Goal: Transaction & Acquisition: Purchase product/service

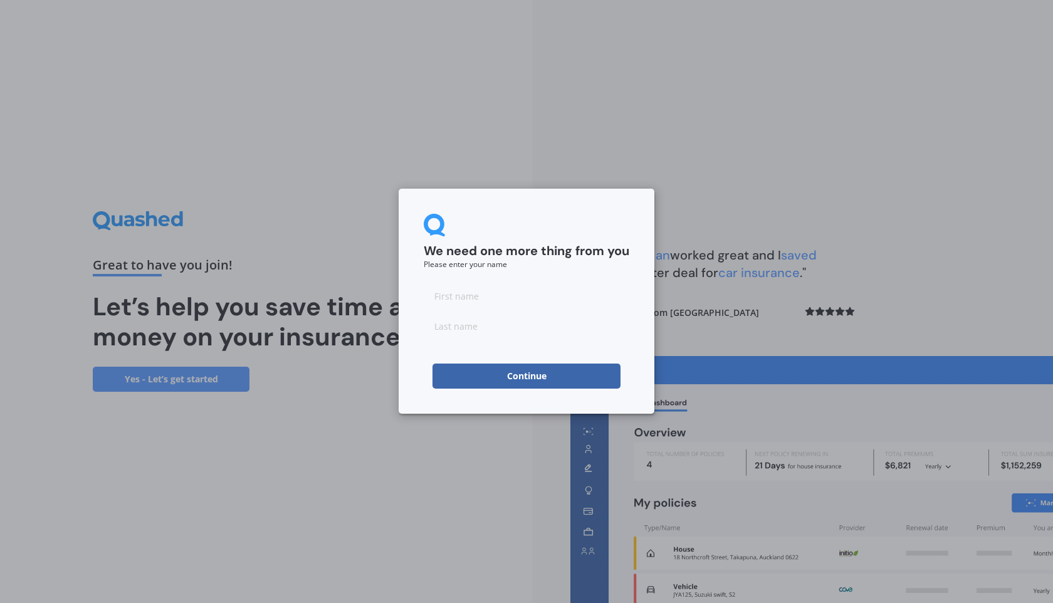
click at [497, 303] on input at bounding box center [527, 295] width 206 height 25
type input "[PERSON_NAME]"
click at [500, 375] on button "Continue" at bounding box center [527, 376] width 188 height 25
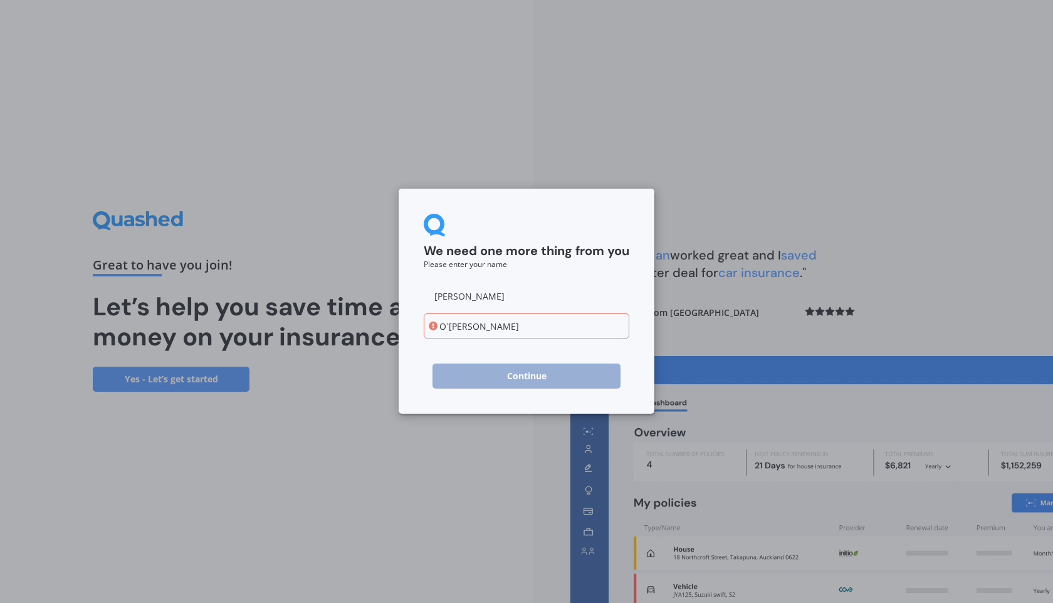
click at [448, 328] on input "O`[PERSON_NAME]" at bounding box center [527, 326] width 206 height 25
type input "O Donoghue"
click at [484, 369] on button "Continue" at bounding box center [527, 376] width 188 height 25
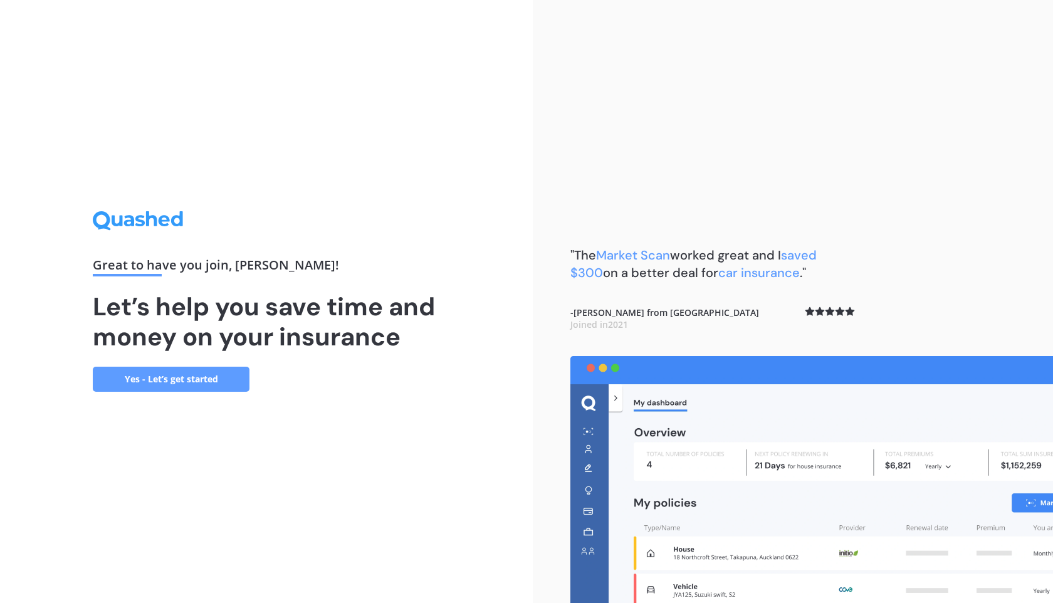
click at [164, 378] on link "Yes - Let’s get started" at bounding box center [171, 379] width 157 height 25
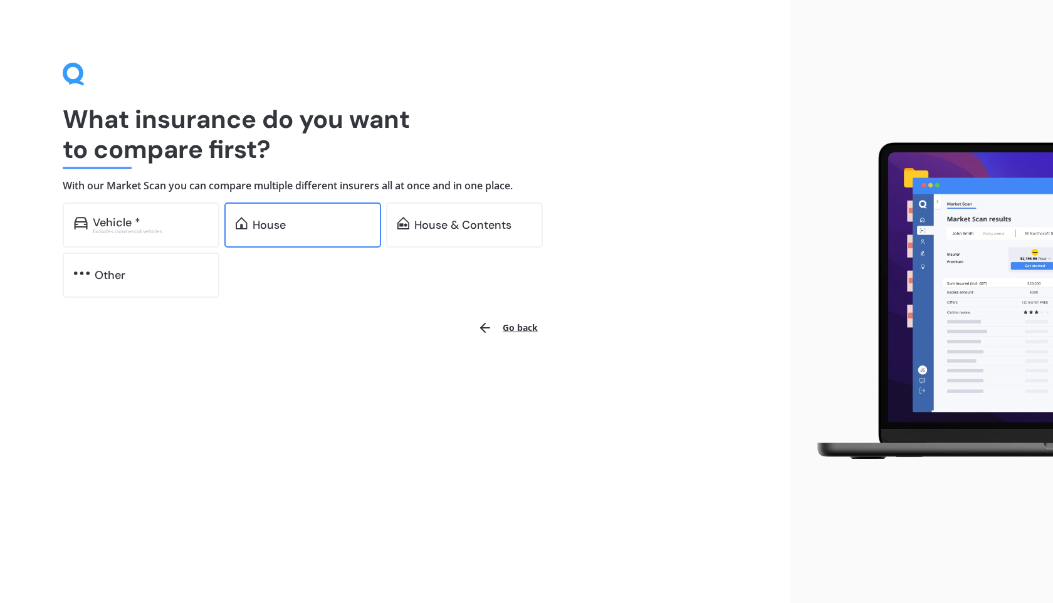
click at [345, 207] on div "House" at bounding box center [302, 225] width 157 height 45
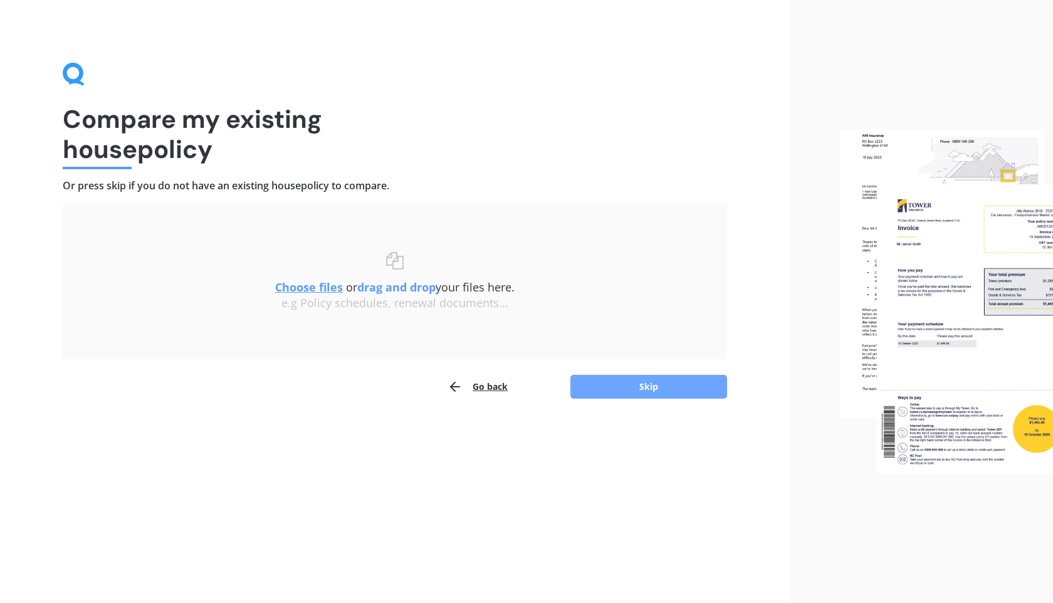
click at [609, 391] on button "Skip" at bounding box center [649, 387] width 157 height 24
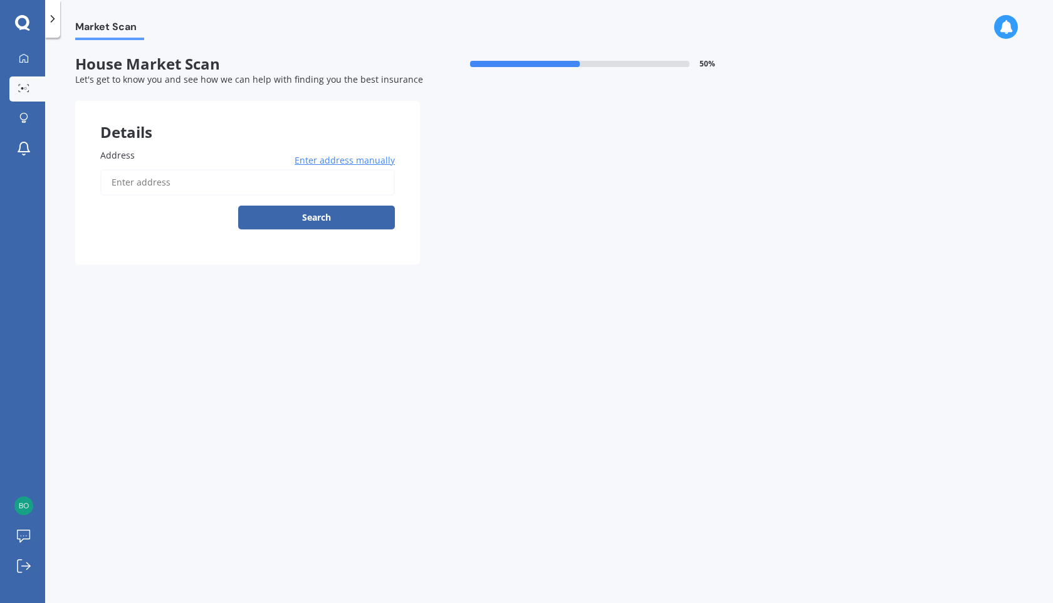
click at [183, 176] on input "Address" at bounding box center [247, 182] width 295 height 26
type input "[STREET_ADDRESS]"
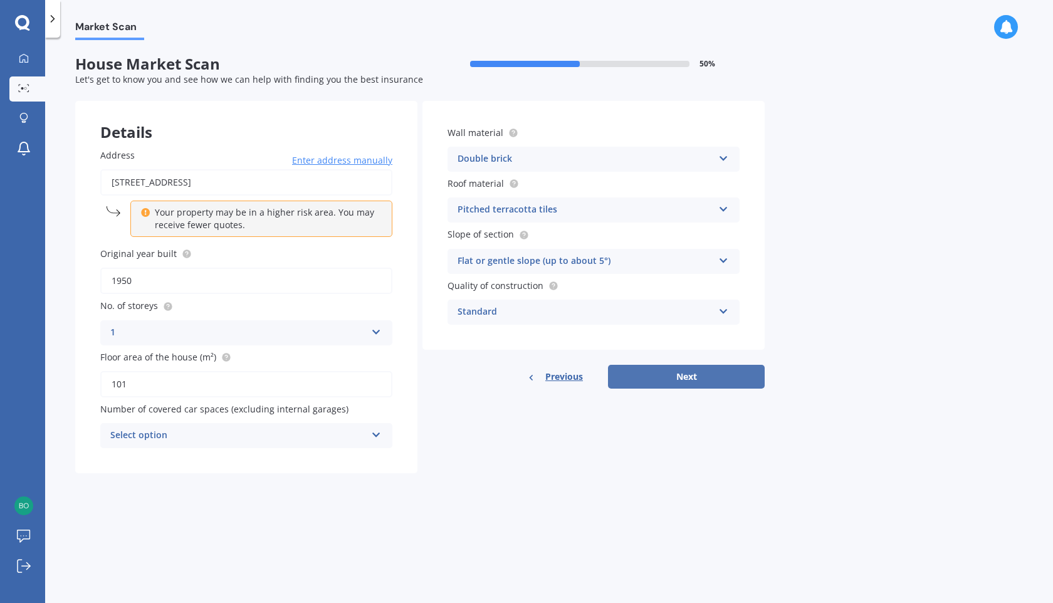
click at [677, 380] on button "Next" at bounding box center [686, 377] width 157 height 24
click at [265, 435] on div "Select option" at bounding box center [241, 436] width 250 height 14
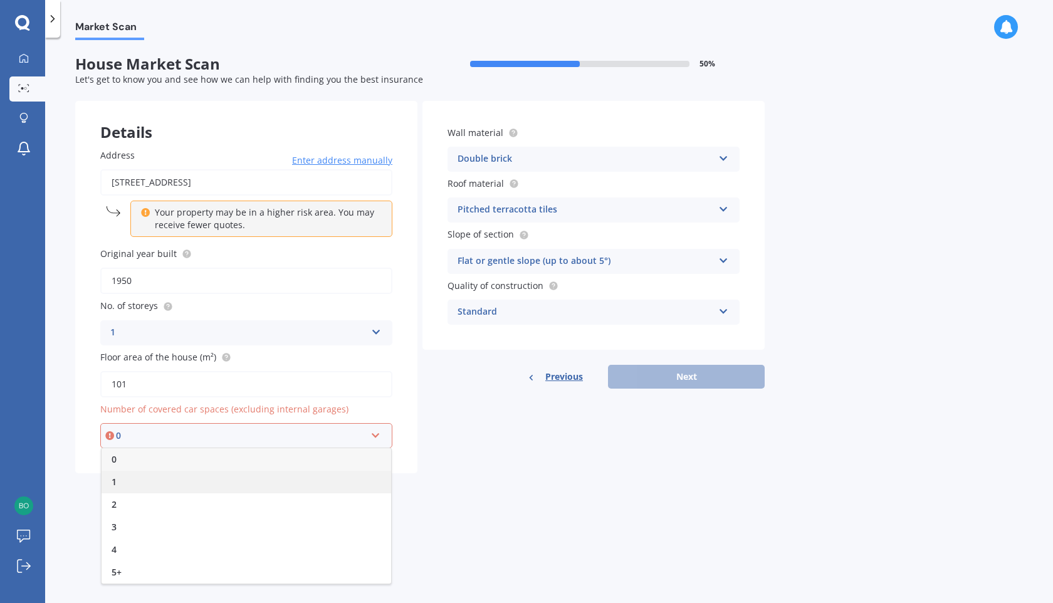
click at [251, 475] on div "1" at bounding box center [247, 482] width 290 height 23
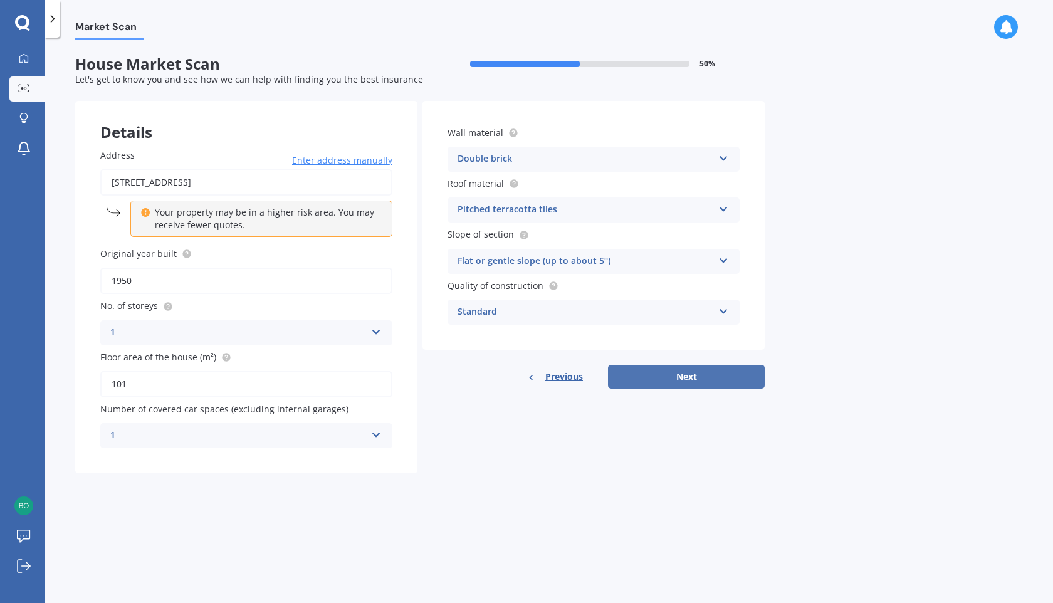
click at [625, 378] on button "Next" at bounding box center [686, 377] width 157 height 24
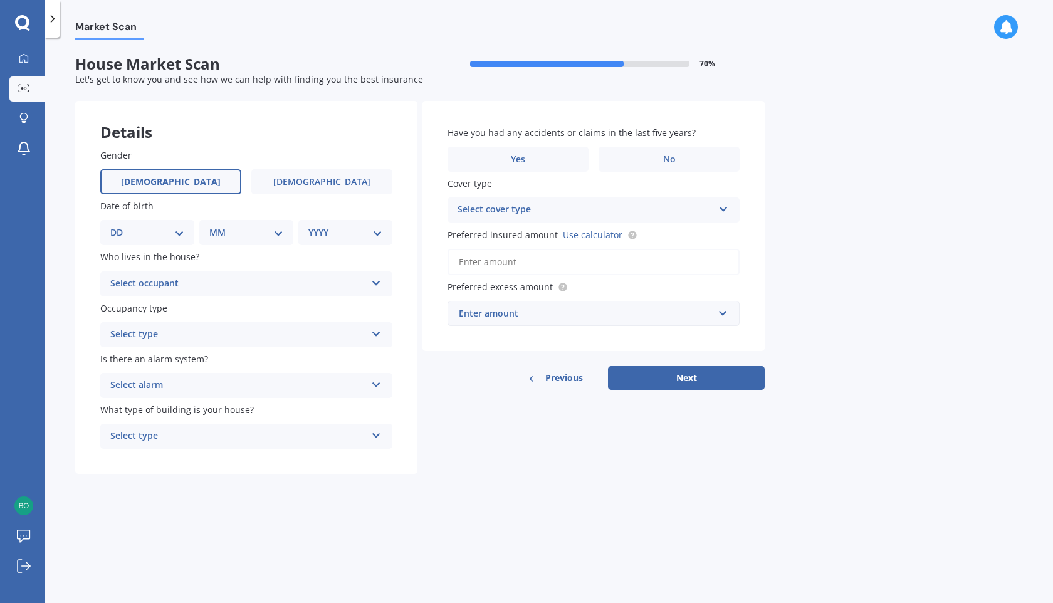
click at [188, 182] on label "[DEMOGRAPHIC_DATA]" at bounding box center [170, 181] width 141 height 25
click at [0, 0] on input "[DEMOGRAPHIC_DATA]" at bounding box center [0, 0] width 0 height 0
click at [157, 233] on select "DD 01 02 03 04 05 06 07 08 09 10 11 12 13 14 15 16 17 18 19 20 21 22 23 24 25 2…" at bounding box center [147, 233] width 74 height 14
select select "13"
click at [266, 225] on div "MM 01 02 03 04 05 06 07 08 09 10 11 12" at bounding box center [248, 232] width 89 height 25
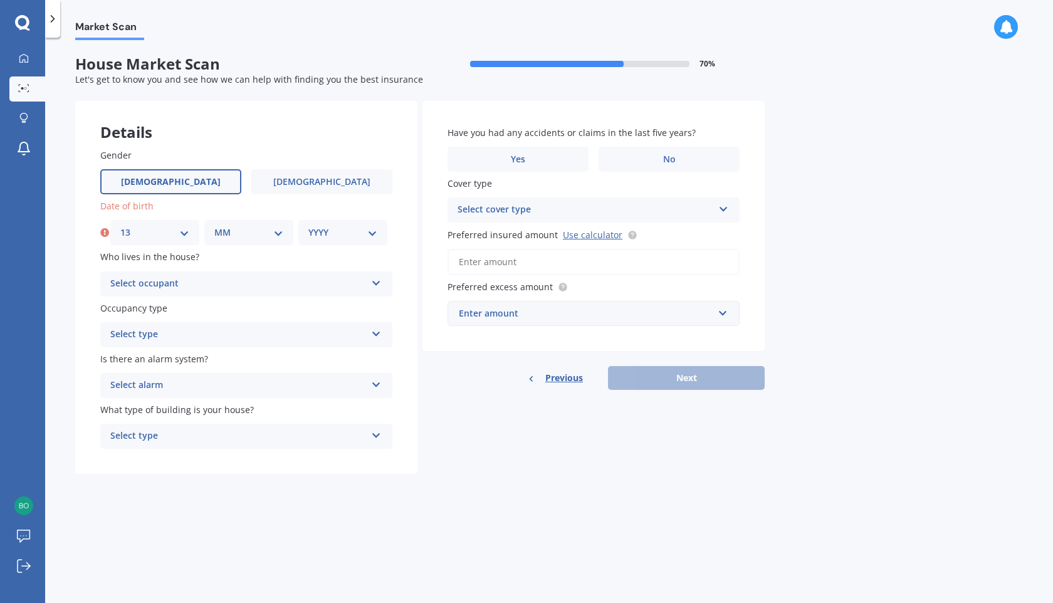
click at [254, 235] on select "MM 01 02 03 04 05 06 07 08 09 10 11 12" at bounding box center [248, 233] width 69 height 14
select select "04"
click at [356, 235] on select "YYYY 2009 2008 2007 2006 2005 2004 2003 2002 2001 2000 1999 1998 1997 1996 1995…" at bounding box center [343, 233] width 69 height 14
select select "2004"
click at [261, 285] on div "Select occupant" at bounding box center [238, 284] width 256 height 15
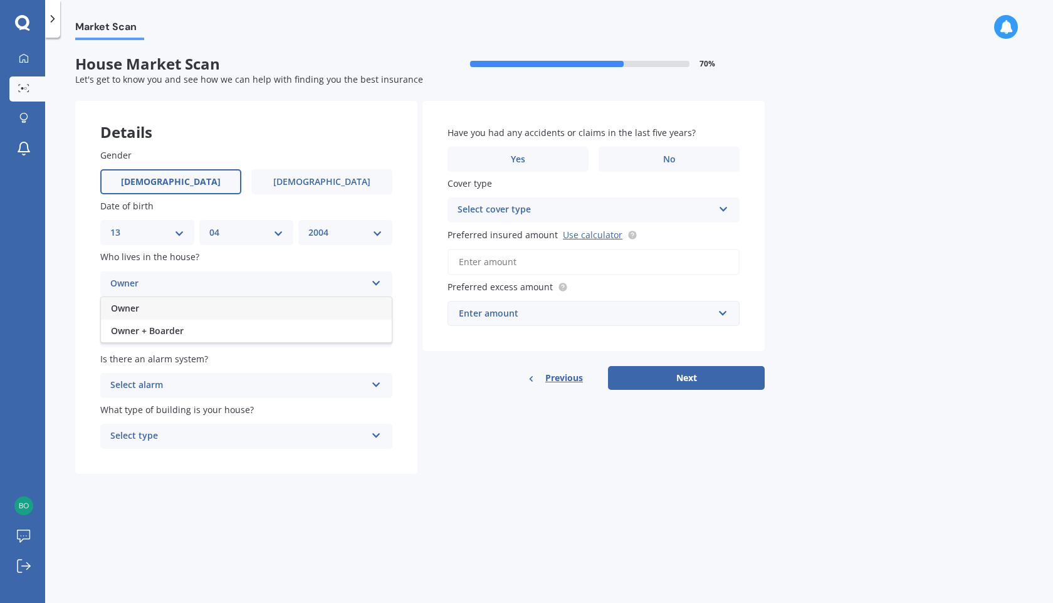
click at [250, 311] on div "Owner" at bounding box center [246, 308] width 291 height 23
click at [251, 285] on div "Owner" at bounding box center [238, 284] width 256 height 15
click at [237, 325] on div "Owner + Boarder" at bounding box center [246, 331] width 291 height 23
click at [223, 336] on div "Select type" at bounding box center [238, 334] width 256 height 15
click at [213, 359] on div "Permanent" at bounding box center [246, 359] width 291 height 23
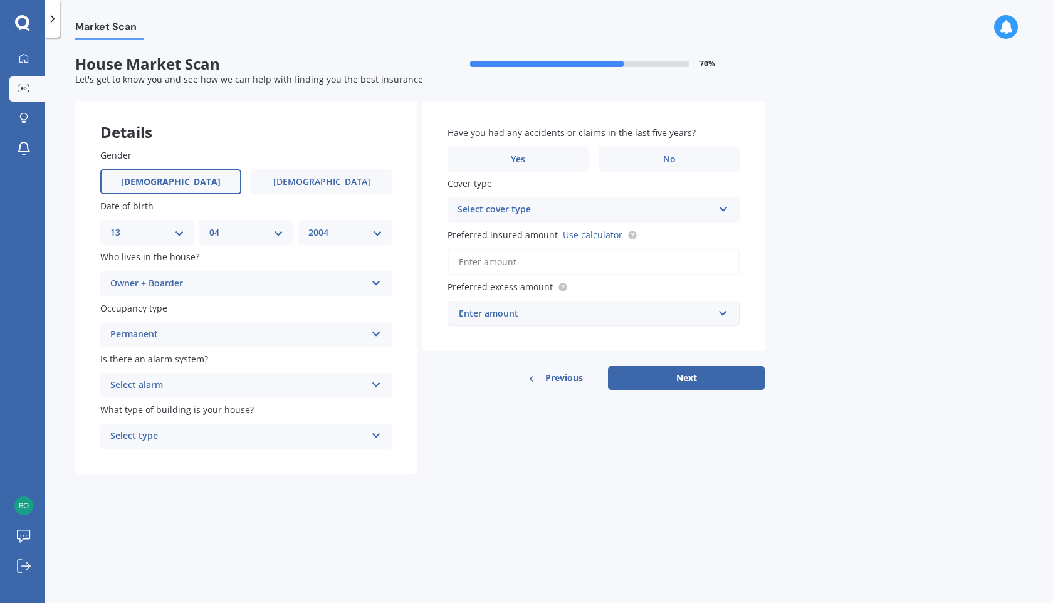
click at [220, 385] on div "Select alarm" at bounding box center [238, 385] width 256 height 15
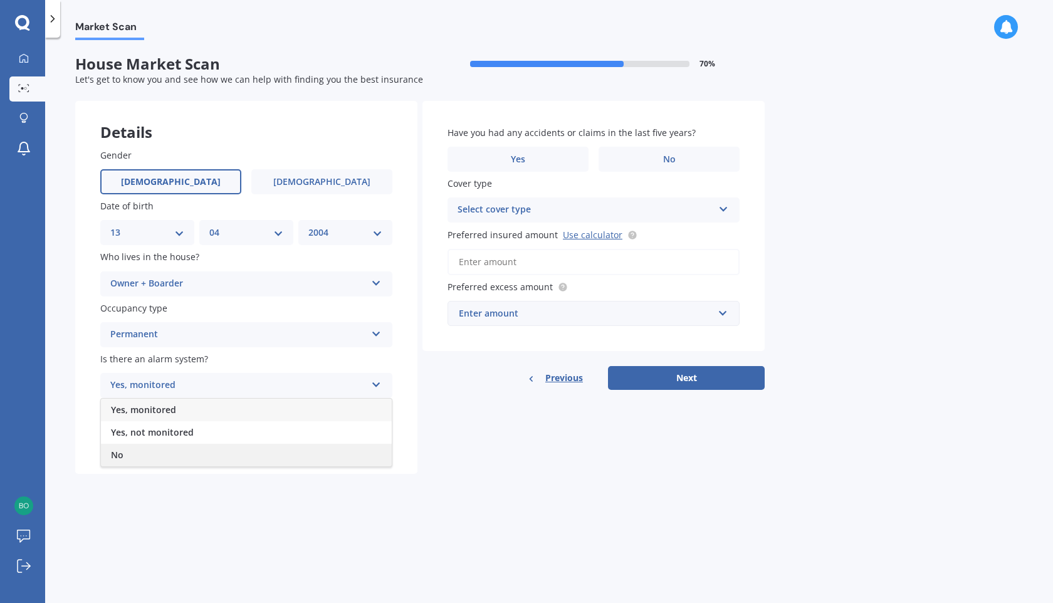
click at [196, 454] on div "No" at bounding box center [246, 455] width 291 height 23
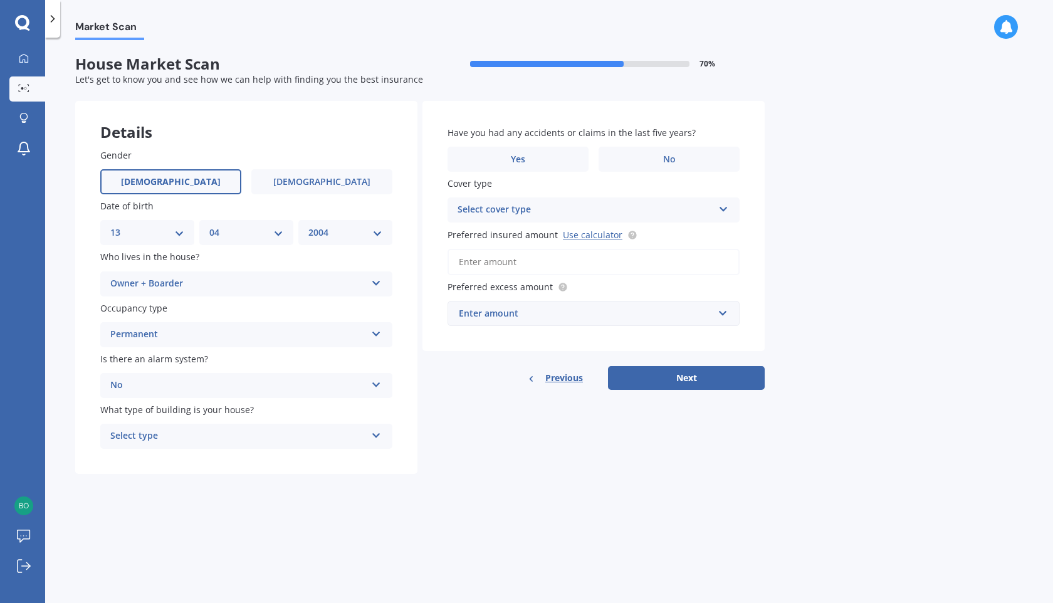
click at [282, 435] on div "Select type" at bounding box center [238, 436] width 256 height 15
click at [251, 460] on div "Freestanding" at bounding box center [246, 461] width 291 height 23
click at [572, 156] on label "Yes" at bounding box center [518, 159] width 141 height 25
click at [0, 0] on input "Yes" at bounding box center [0, 0] width 0 height 0
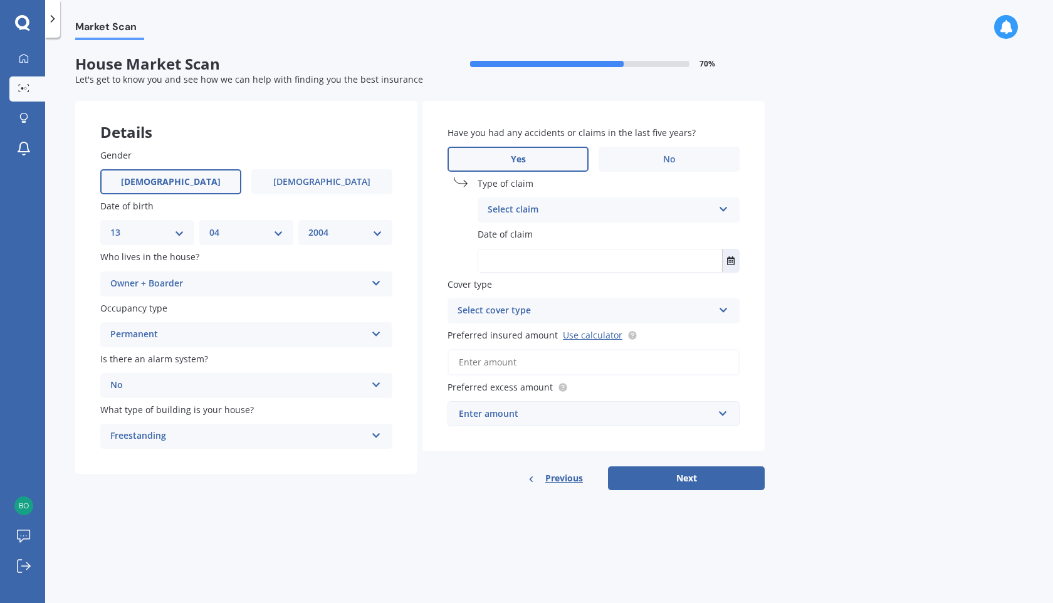
click at [559, 213] on div "Select claim" at bounding box center [601, 210] width 226 height 15
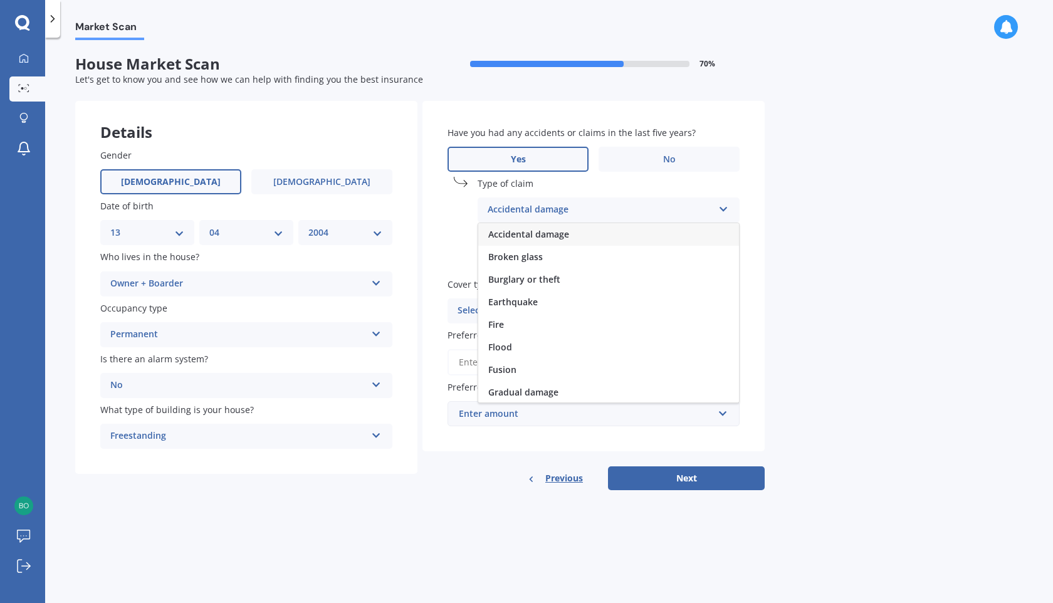
click at [556, 228] on div "Accidental damage" at bounding box center [608, 234] width 261 height 23
click at [540, 255] on input "text" at bounding box center [600, 261] width 244 height 23
type input "[DATE]"
click at [611, 305] on div "Select cover type" at bounding box center [586, 310] width 256 height 15
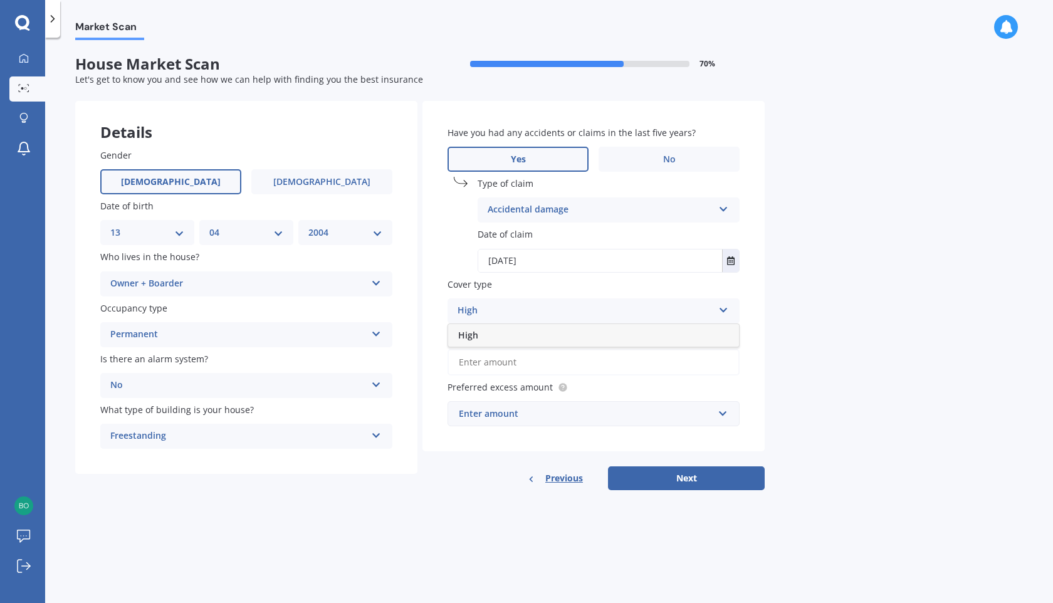
click at [647, 328] on div "High" at bounding box center [593, 335] width 291 height 23
click at [545, 364] on input "Preferred insured amount Use calculator" at bounding box center [594, 362] width 292 height 26
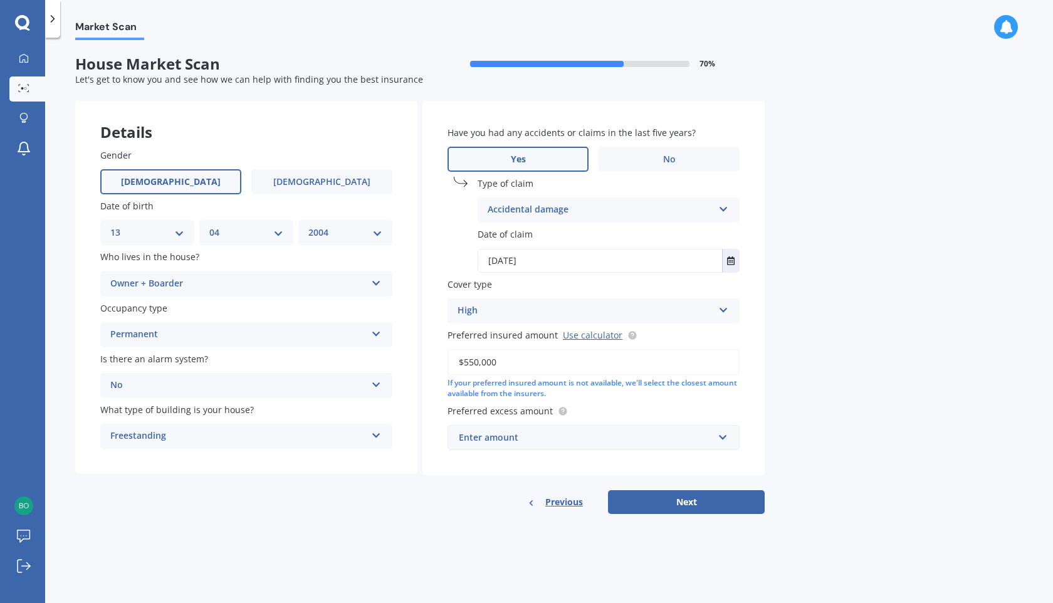
type input "$550,000"
click at [566, 442] on div "Enter amount" at bounding box center [586, 438] width 255 height 14
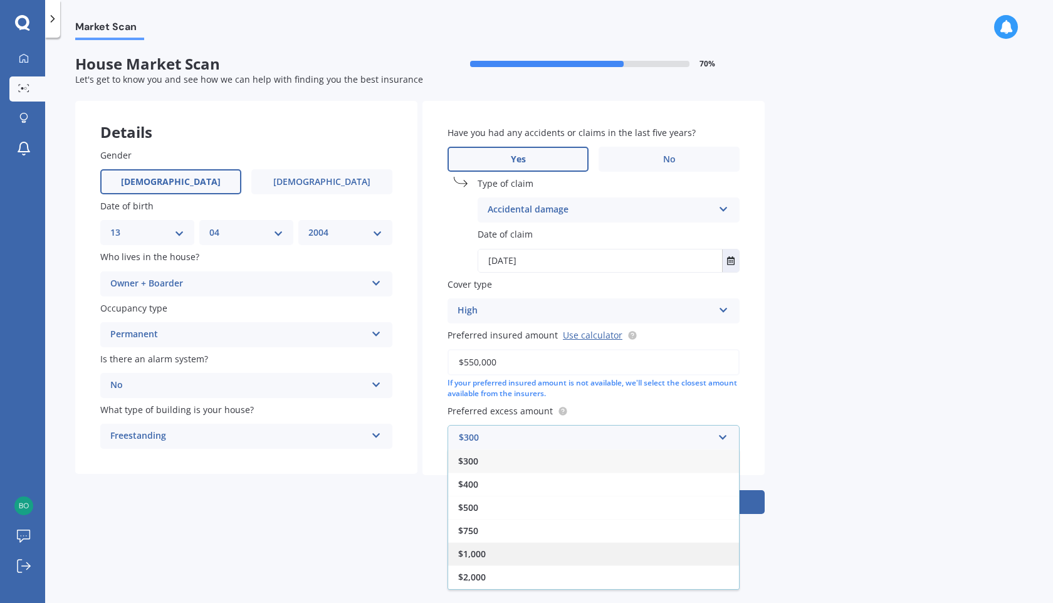
click at [536, 545] on div "$1,000" at bounding box center [593, 553] width 291 height 23
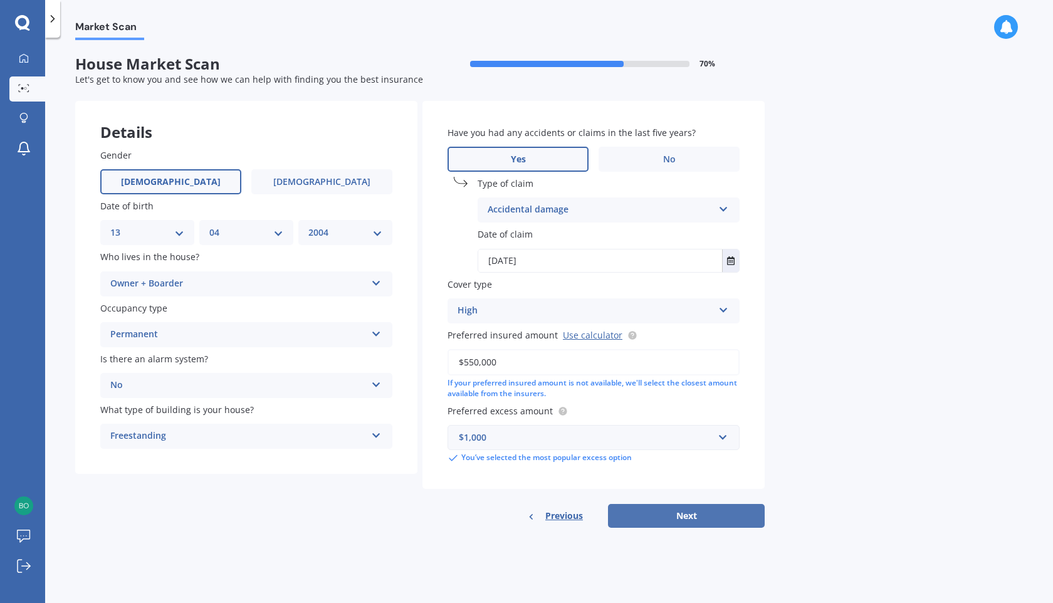
click at [703, 518] on button "Next" at bounding box center [686, 516] width 157 height 24
select select "13"
select select "04"
select select "2004"
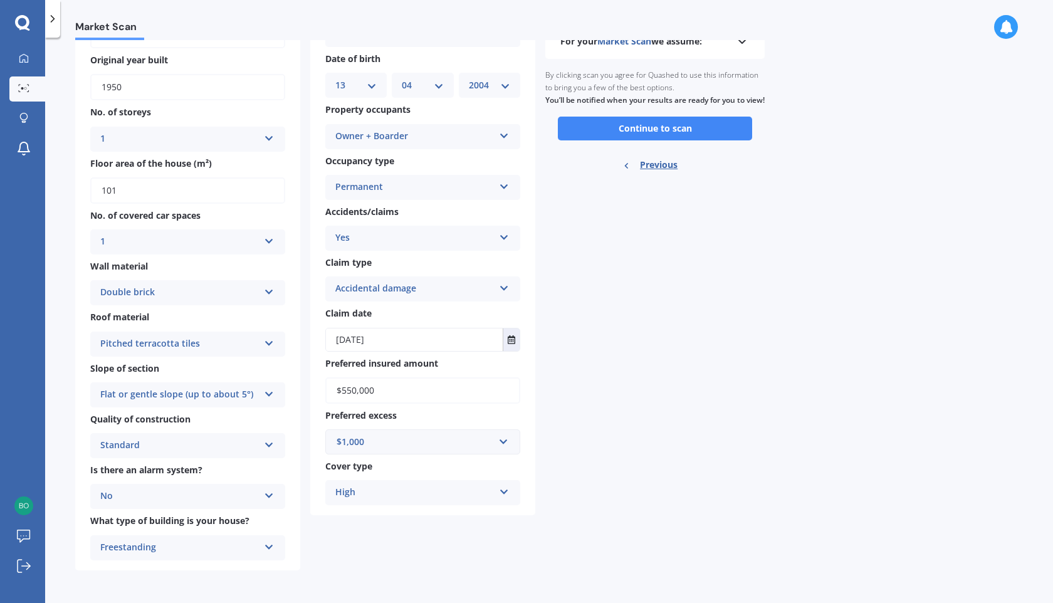
scroll to position [112, 0]
click at [683, 137] on button "Continue to scan" at bounding box center [655, 129] width 194 height 24
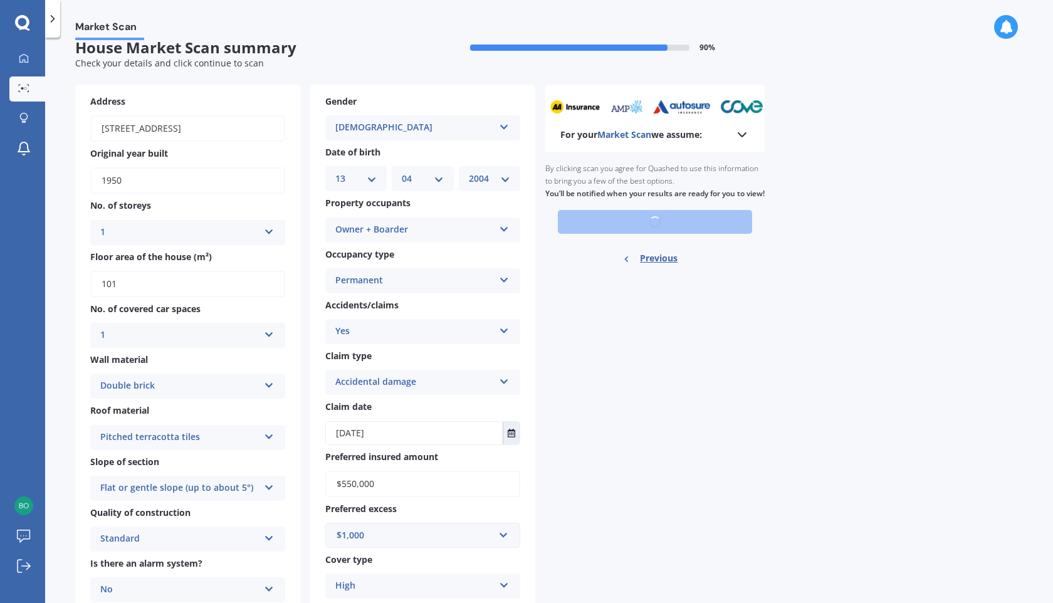
scroll to position [0, 0]
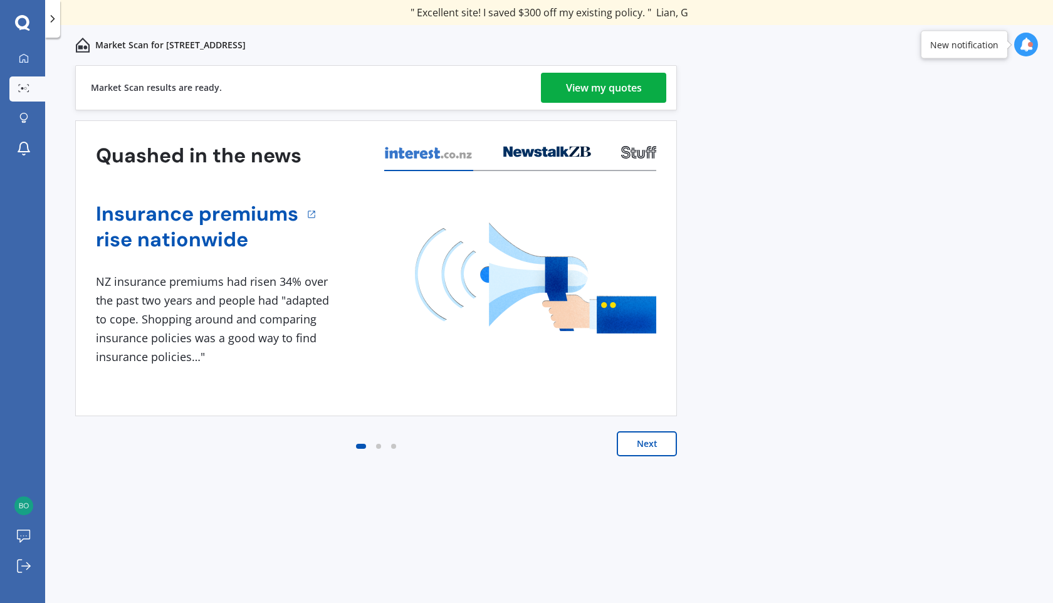
click at [568, 81] on div "View my quotes" at bounding box center [604, 88] width 76 height 30
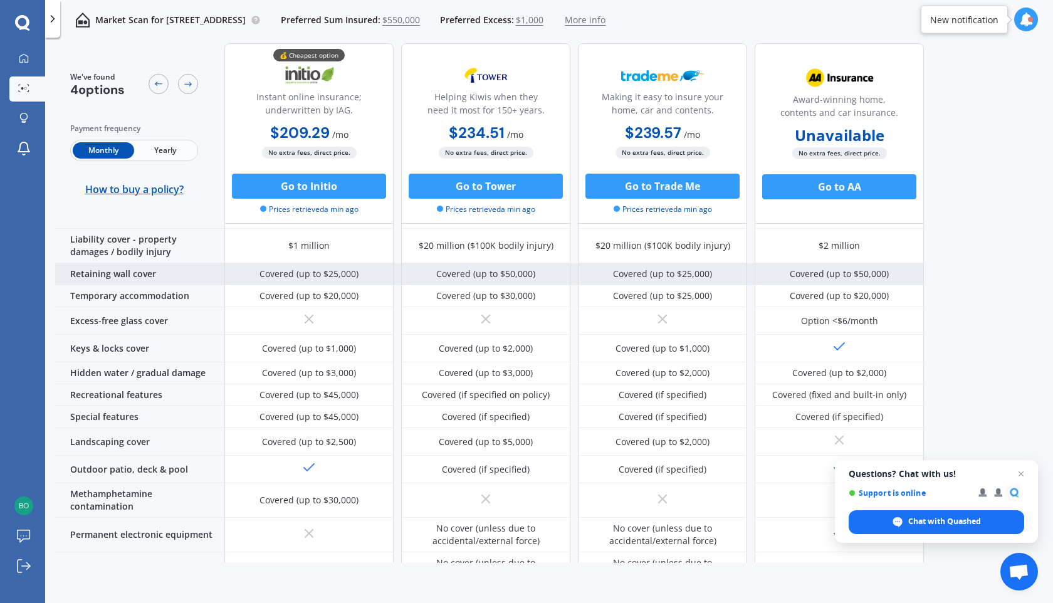
scroll to position [149, 0]
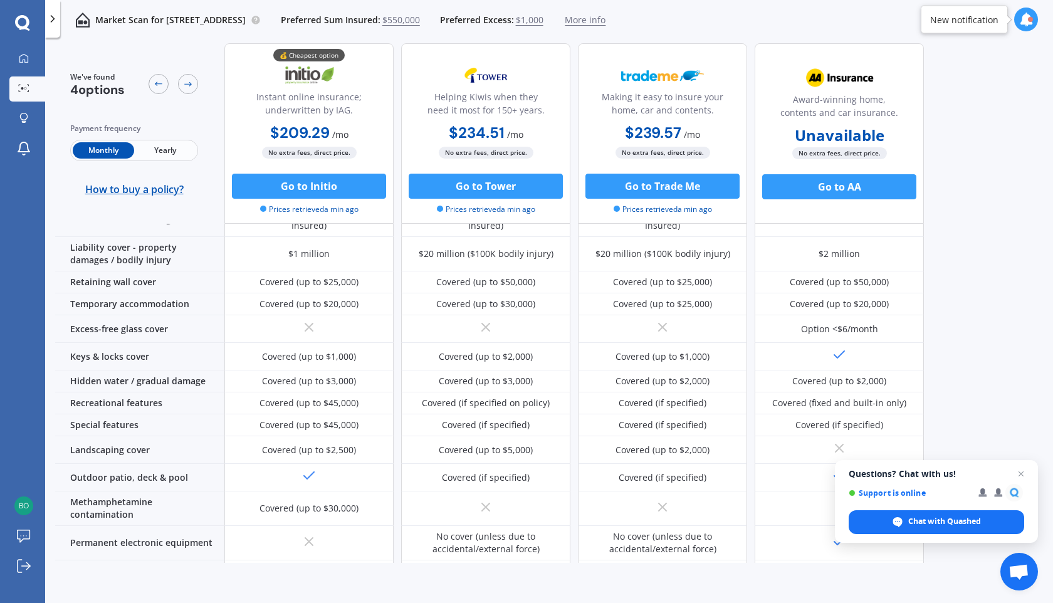
click at [172, 147] on span "Yearly" at bounding box center [164, 150] width 61 height 16
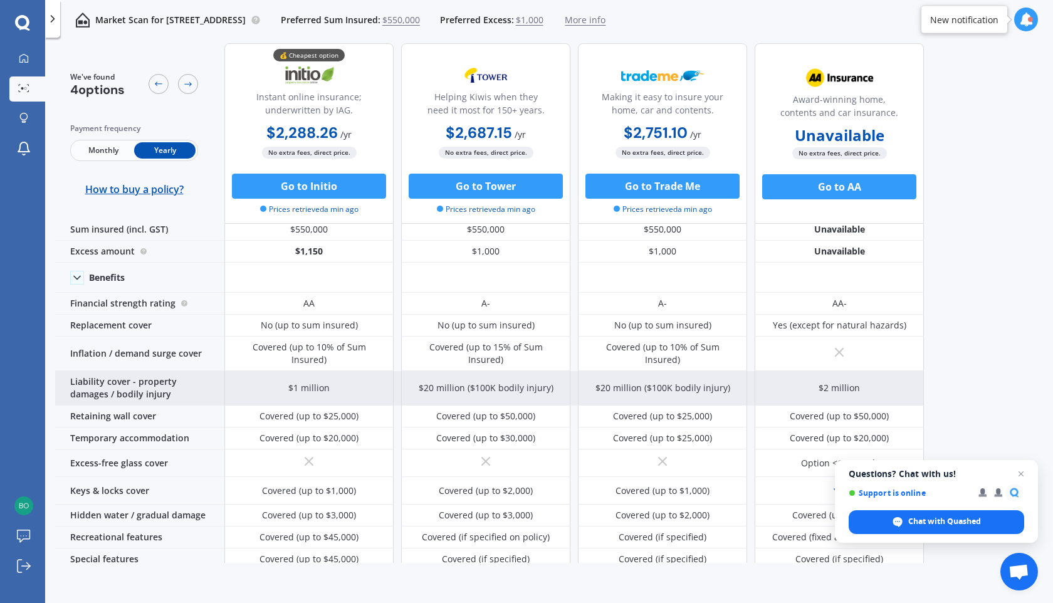
scroll to position [0, 0]
